Goal: Task Accomplishment & Management: Use online tool/utility

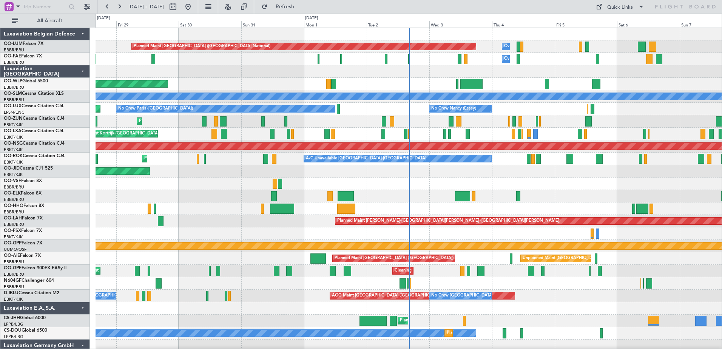
scroll to position [15, 0]
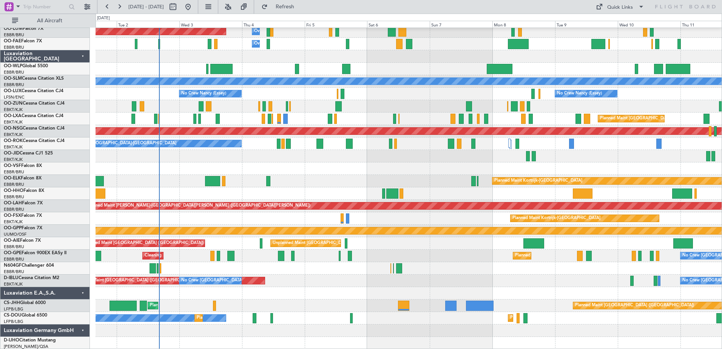
click at [236, 114] on div "Planned Maint [GEOGRAPHIC_DATA] ([GEOGRAPHIC_DATA] National) Owner [GEOGRAPHIC_…" at bounding box center [408, 181] width 626 height 336
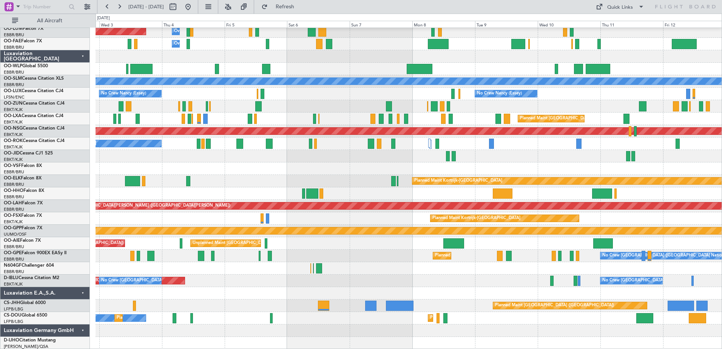
click at [349, 100] on div at bounding box center [408, 106] width 626 height 12
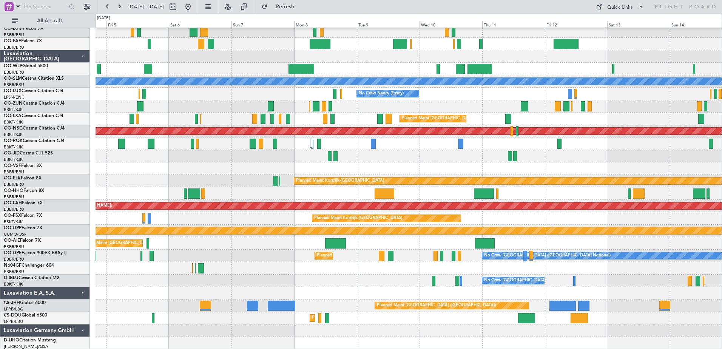
click at [423, 57] on div "Owner Melsbroek Air Base Planned Maint [GEOGRAPHIC_DATA] ([GEOGRAPHIC_DATA]) Ow…" at bounding box center [408, 181] width 626 height 336
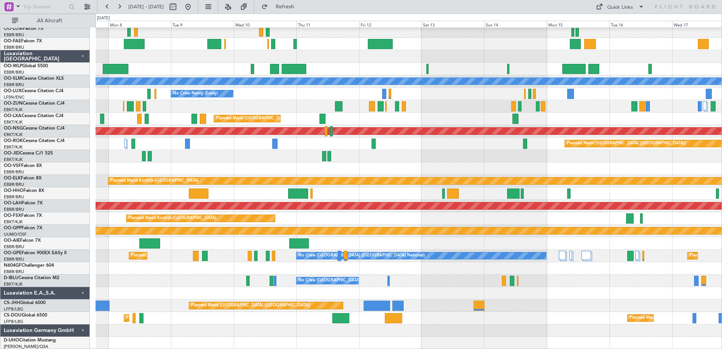
click at [313, 54] on div "A/C Unavailable [GEOGRAPHIC_DATA] No Crew [PERSON_NAME] ([PERSON_NAME]) Planned…" at bounding box center [408, 181] width 626 height 336
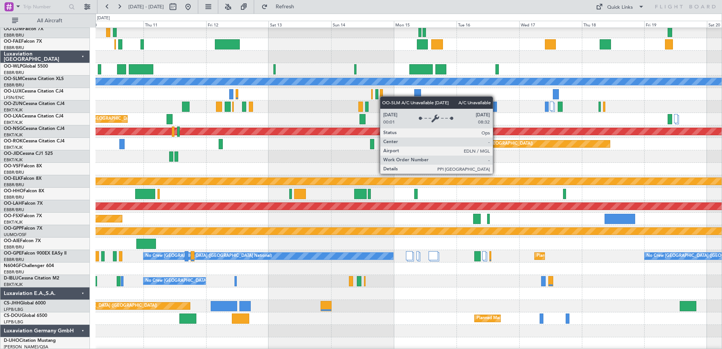
scroll to position [0, 0]
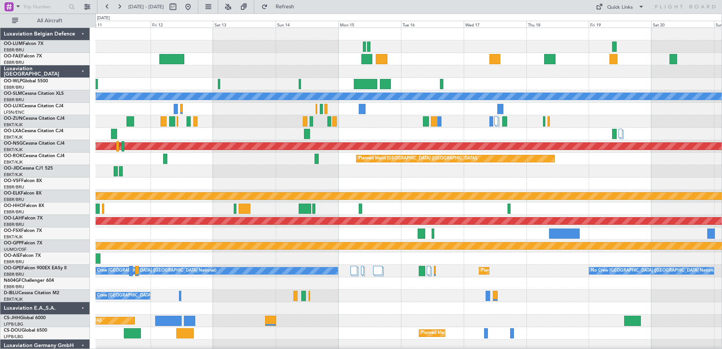
click at [271, 105] on div "A/C Unavailable [GEOGRAPHIC_DATA] No Crew [PERSON_NAME] ([PERSON_NAME]) Planned…" at bounding box center [408, 196] width 626 height 336
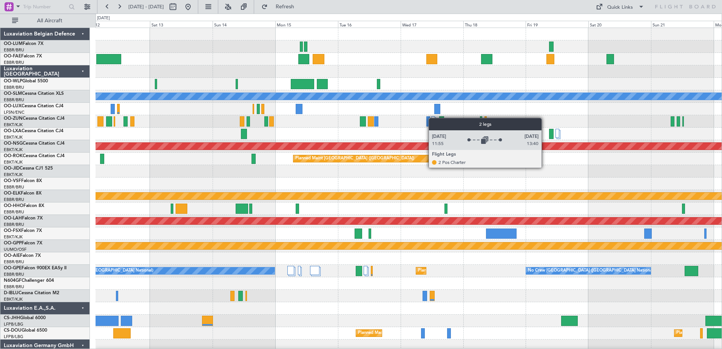
click at [390, 116] on div "A/C Unavailable [GEOGRAPHIC_DATA] No Crew [PERSON_NAME] ([PERSON_NAME]) Planned…" at bounding box center [408, 196] width 626 height 336
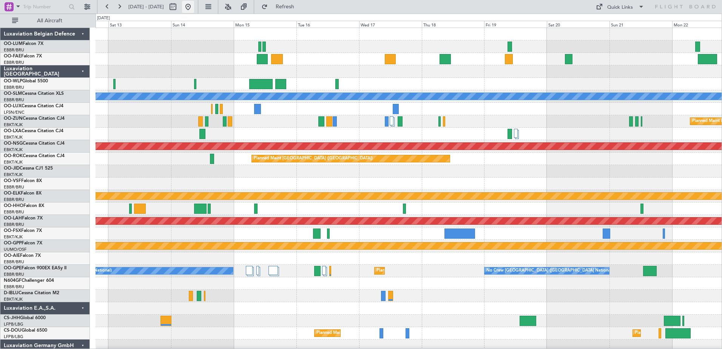
click at [194, 5] on button at bounding box center [188, 7] width 12 height 12
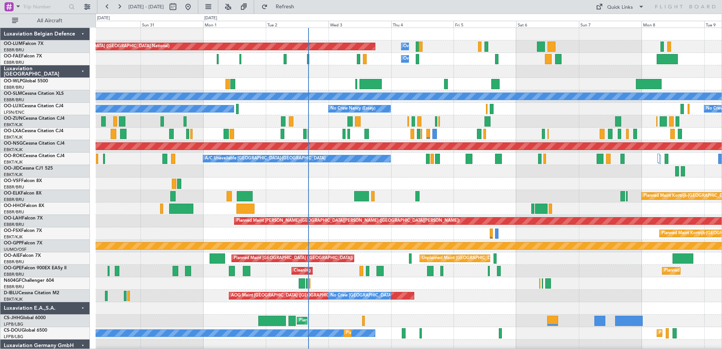
click at [426, 311] on div "Planned Maint [GEOGRAPHIC_DATA] ([GEOGRAPHIC_DATA] National) Owner [GEOGRAPHIC_…" at bounding box center [408, 196] width 626 height 336
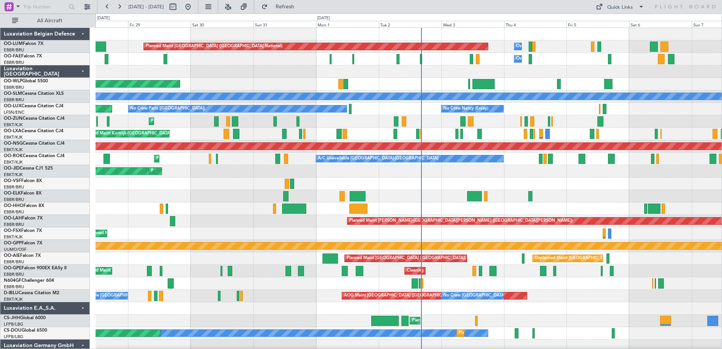
click at [394, 283] on div "Planned Maint [GEOGRAPHIC_DATA] ([GEOGRAPHIC_DATA] National) Owner [GEOGRAPHIC_…" at bounding box center [408, 196] width 626 height 336
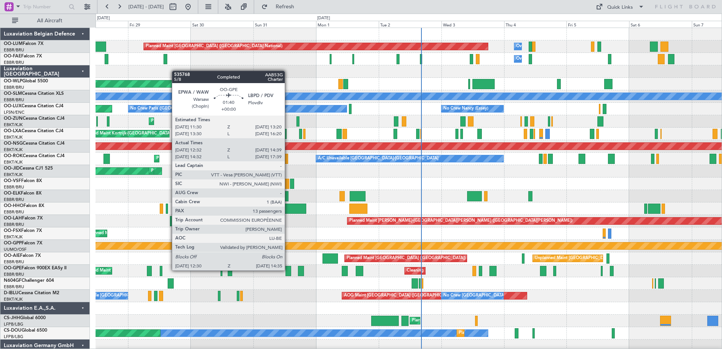
click at [288, 269] on div at bounding box center [288, 271] width 6 height 10
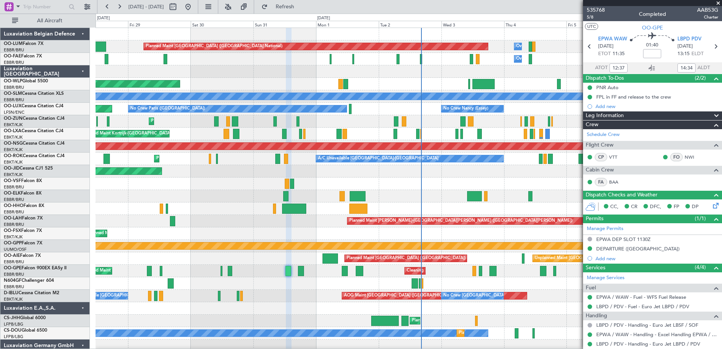
click at [719, 2] on span at bounding box center [718, 3] width 8 height 7
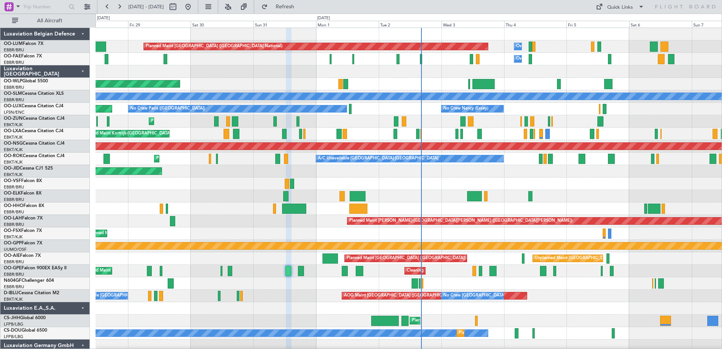
type input "0"
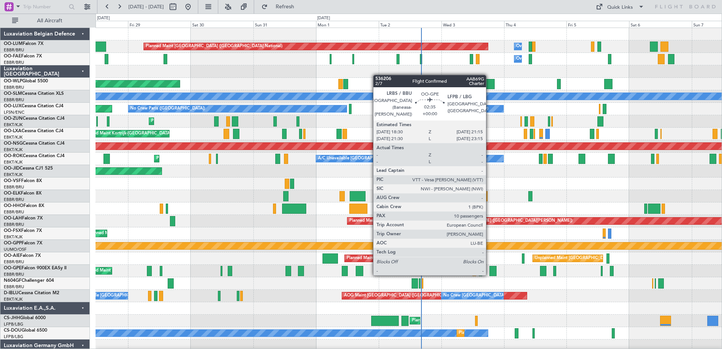
click at [489, 274] on div at bounding box center [493, 271] width 8 height 10
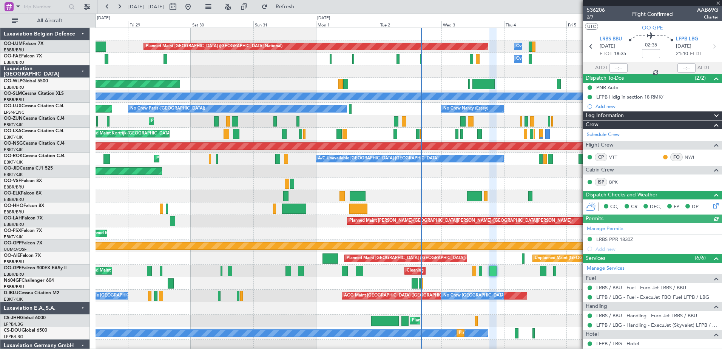
scroll to position [43, 0]
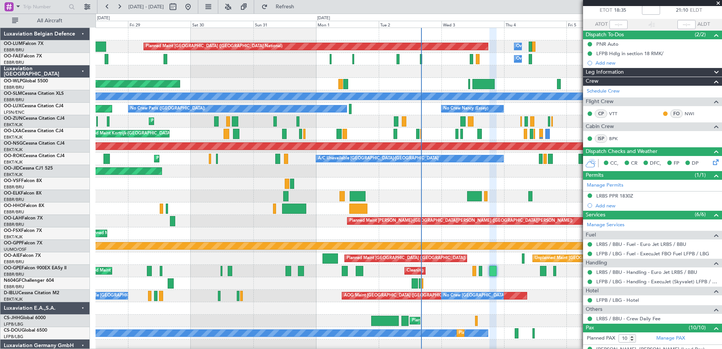
click at [718, 3] on span at bounding box center [718, 3] width 8 height 7
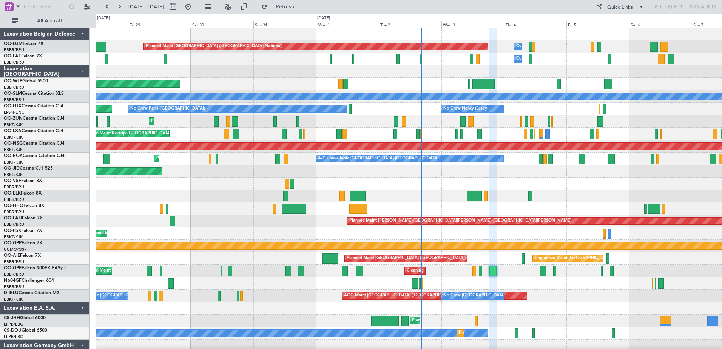
type input "0"
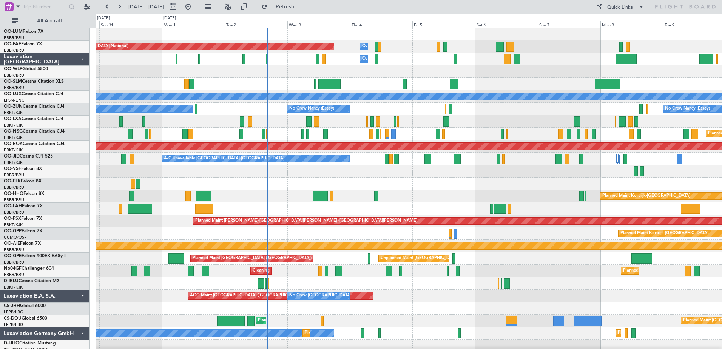
scroll to position [0, 0]
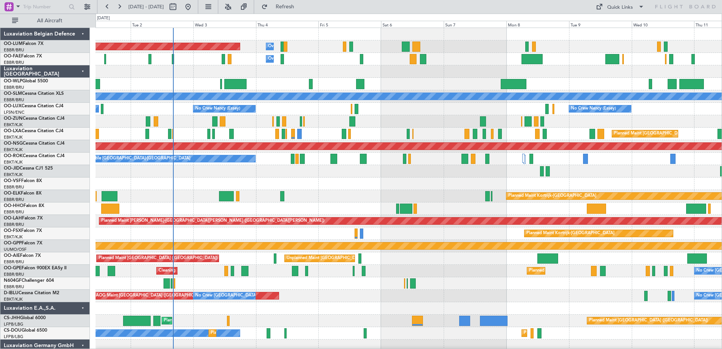
click at [295, 205] on div "Planned Maint [GEOGRAPHIC_DATA] ([GEOGRAPHIC_DATA] National) Owner [GEOGRAPHIC_…" at bounding box center [408, 196] width 626 height 336
click at [157, 102] on div "A/C Unavailable [GEOGRAPHIC_DATA]" at bounding box center [408, 96] width 626 height 12
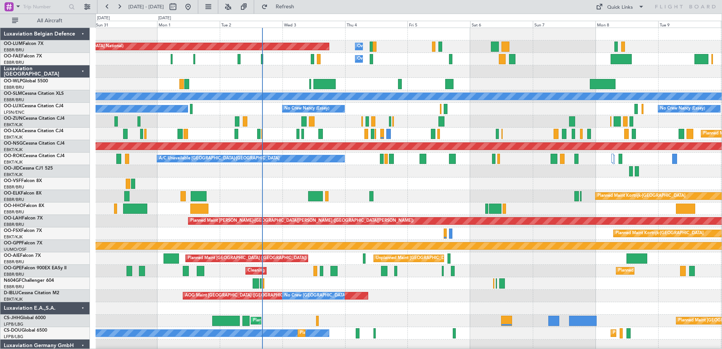
click at [290, 82] on div "Planned Maint [GEOGRAPHIC_DATA] ([GEOGRAPHIC_DATA] National) Owner [GEOGRAPHIC_…" at bounding box center [408, 196] width 626 height 336
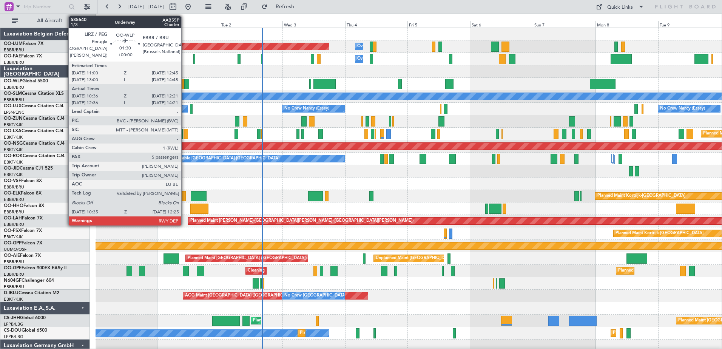
click at [185, 84] on div at bounding box center [186, 84] width 5 height 10
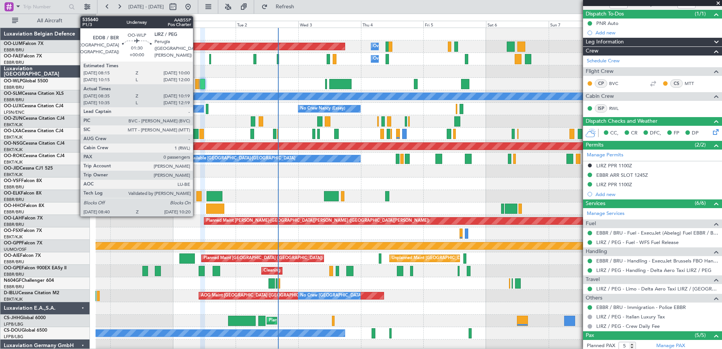
click at [196, 83] on div at bounding box center [197, 84] width 5 height 10
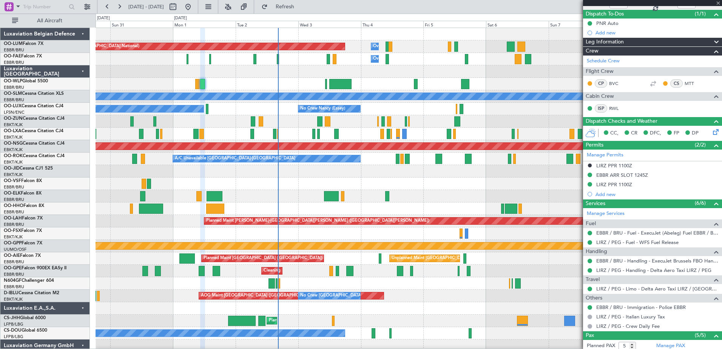
type input "08:45"
type input "10:14"
type input "0"
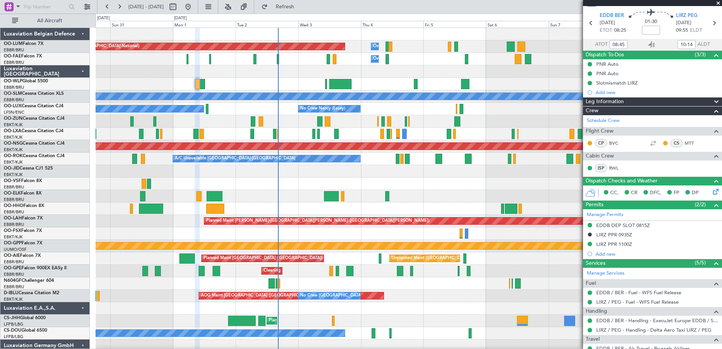
scroll to position [49, 0]
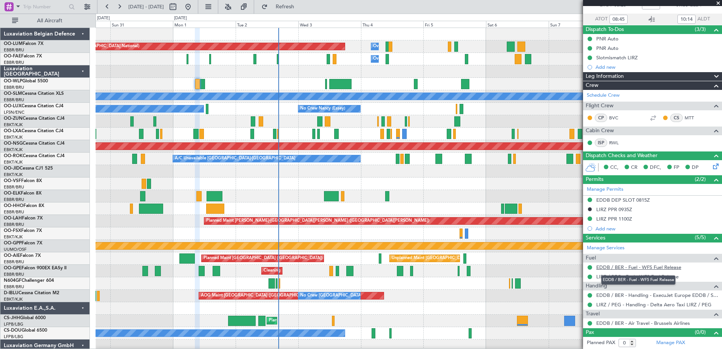
click at [637, 268] on link "EDDB / BER - Fuel - WFS Fuel Release" at bounding box center [638, 267] width 85 height 6
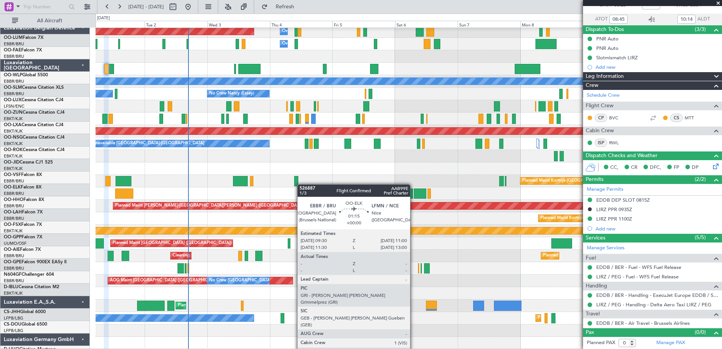
scroll to position [15, 0]
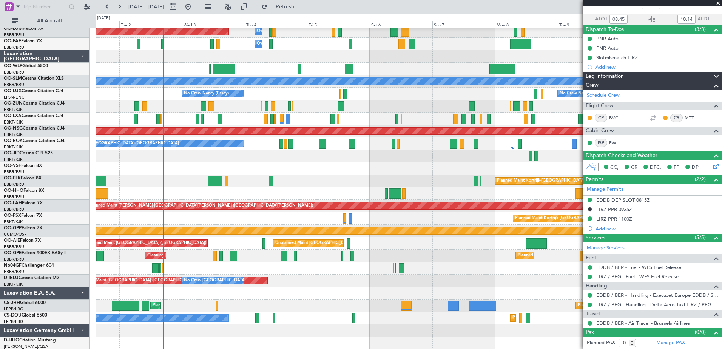
click at [272, 172] on div "Planned Maint [GEOGRAPHIC_DATA] ([GEOGRAPHIC_DATA] National) Owner [GEOGRAPHIC_…" at bounding box center [408, 181] width 626 height 336
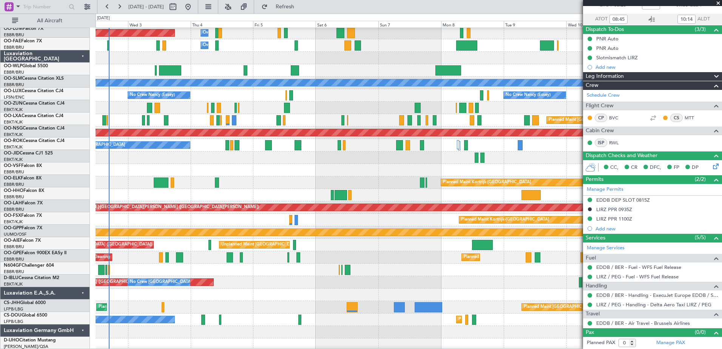
scroll to position [14, 0]
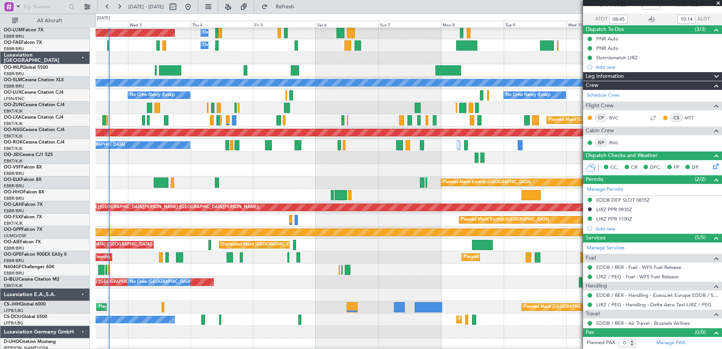
click at [204, 218] on div "Planned Maint Kortrijk-[GEOGRAPHIC_DATA]" at bounding box center [408, 220] width 626 height 12
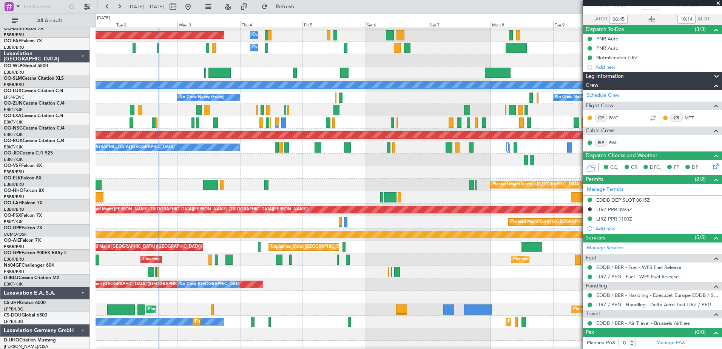
scroll to position [0, 0]
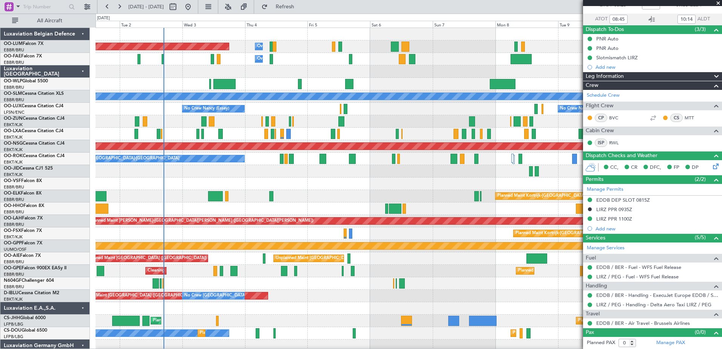
click at [206, 331] on div "Owner Melsbroek Air Base Planned Maint [GEOGRAPHIC_DATA] ([GEOGRAPHIC_DATA]) Ow…" at bounding box center [408, 196] width 626 height 336
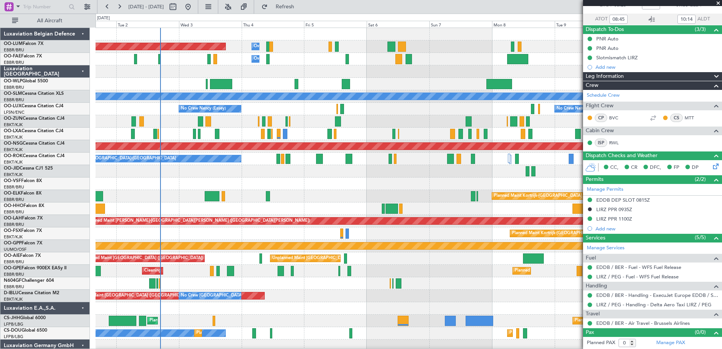
click at [718, 5] on span at bounding box center [718, 3] width 8 height 7
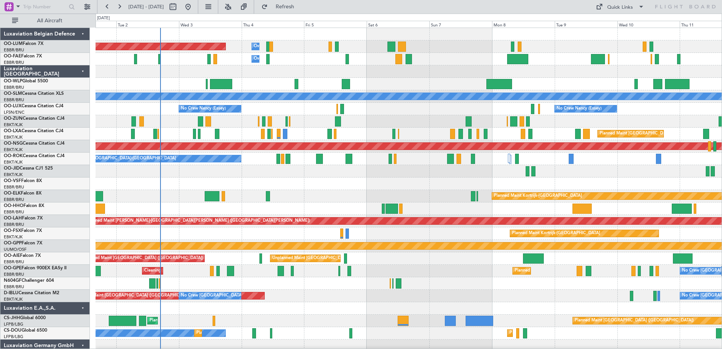
scroll to position [15, 0]
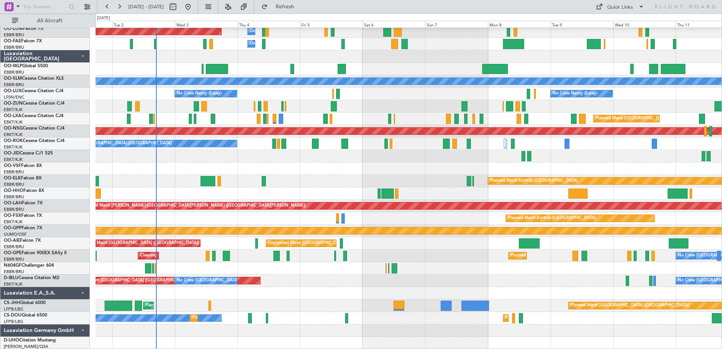
click at [157, 140] on div "Owner Melsbroek Air Base Planned Maint [GEOGRAPHIC_DATA] ([GEOGRAPHIC_DATA]) Ow…" at bounding box center [408, 181] width 626 height 336
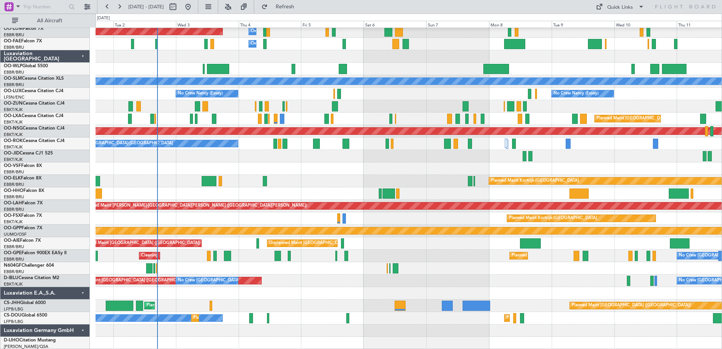
scroll to position [0, 0]
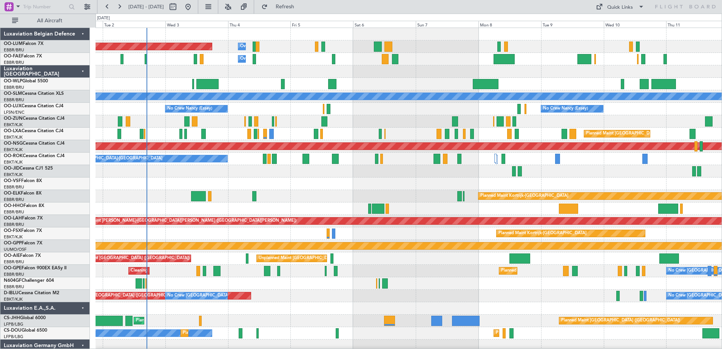
click at [204, 341] on div "Owner Melsbroek Air Base Planned Maint [GEOGRAPHIC_DATA] ([GEOGRAPHIC_DATA]) Ow…" at bounding box center [408, 196] width 626 height 336
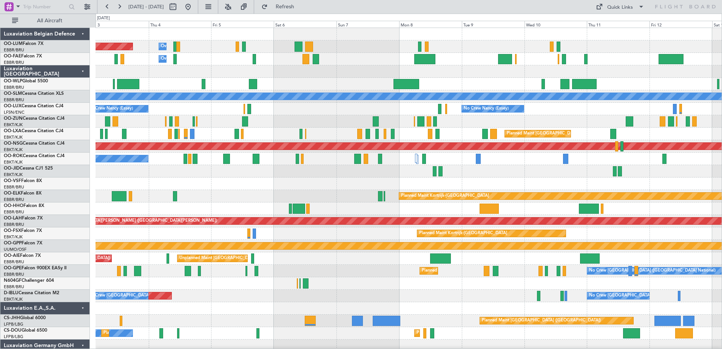
click at [181, 155] on div "Owner Melsbroek Air Base Planned Maint [GEOGRAPHIC_DATA] ([GEOGRAPHIC_DATA]) Ow…" at bounding box center [408, 196] width 626 height 336
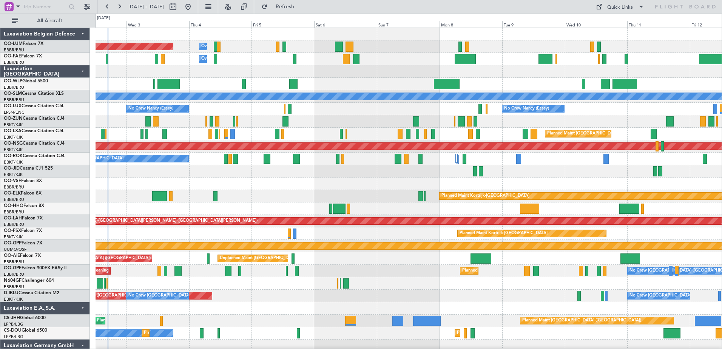
click at [473, 85] on div at bounding box center [408, 84] width 626 height 12
